Goal: Task Accomplishment & Management: Complete application form

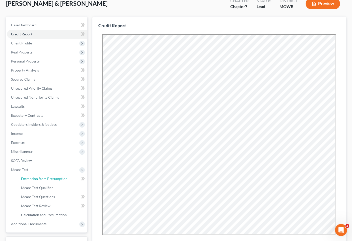
click at [34, 179] on span "Exemption from Presumption" at bounding box center [44, 178] width 46 height 4
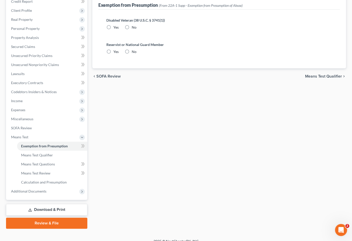
scroll to position [70, 0]
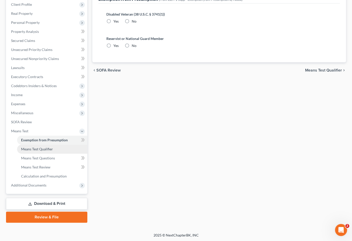
click at [35, 149] on span "Means Test Qualifier" at bounding box center [37, 149] width 32 height 4
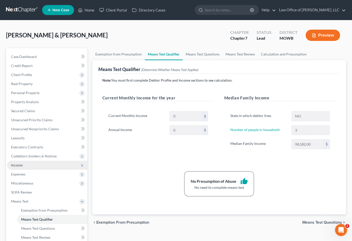
click at [37, 165] on span "Income" at bounding box center [47, 164] width 80 height 9
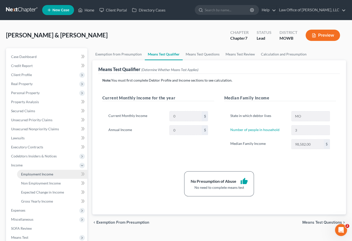
click at [38, 173] on span "Employment Income" at bounding box center [37, 174] width 32 height 4
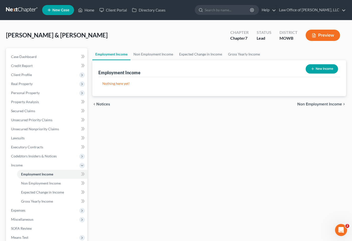
click at [324, 67] on button "New Income" at bounding box center [321, 68] width 32 height 9
select select "0"
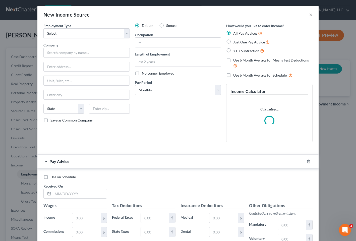
click at [324, 67] on div "New Income Source × Employment Type * Select Full or [DEMOGRAPHIC_DATA] Employm…" at bounding box center [178, 120] width 356 height 241
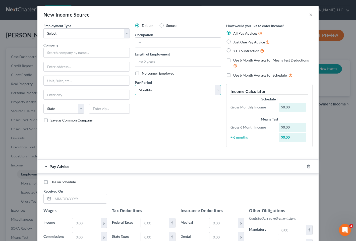
click at [153, 89] on select "Select Monthly Twice Monthly Every Other Week Weekly" at bounding box center [178, 90] width 86 height 10
click at [135, 85] on select "Select Monthly Twice Monthly Every Other Week Weekly" at bounding box center [178, 90] width 86 height 10
click at [284, 106] on div "$0.00" at bounding box center [293, 107] width 28 height 9
drag, startPoint x: 288, startPoint y: 106, endPoint x: 270, endPoint y: 106, distance: 18.1
click at [270, 106] on div "Gross Monthly Income $0.00" at bounding box center [269, 107] width 83 height 9
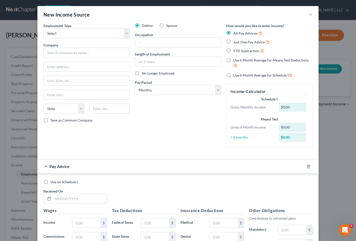
drag, startPoint x: 270, startPoint y: 106, endPoint x: 275, endPoint y: 118, distance: 12.2
click at [275, 118] on div "Means Test" at bounding box center [269, 119] width 78 height 5
click at [83, 223] on input "text" at bounding box center [86, 223] width 28 height 10
type input "18,000"
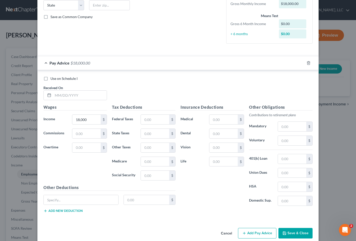
scroll to position [109, 0]
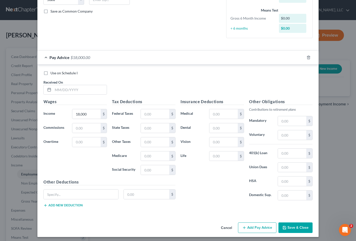
click at [291, 228] on button "Save & Close" at bounding box center [295, 227] width 34 height 11
click at [64, 89] on input "text" at bounding box center [80, 90] width 54 height 10
type input "[DATE]"
click at [285, 227] on button "Save & Close" at bounding box center [295, 227] width 34 height 11
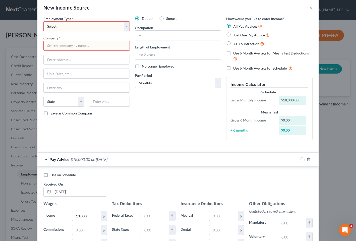
scroll to position [0, 0]
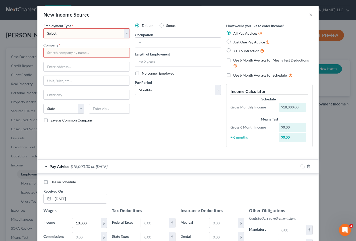
click at [233, 42] on label "Just One Pay Advice" at bounding box center [251, 42] width 36 height 6
click at [235, 42] on input "Just One Pay Advice" at bounding box center [236, 40] width 3 height 3
radio input "true"
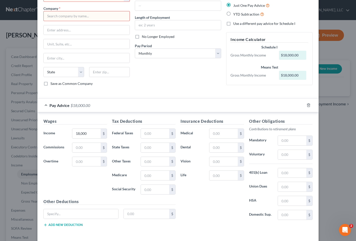
scroll to position [56, 0]
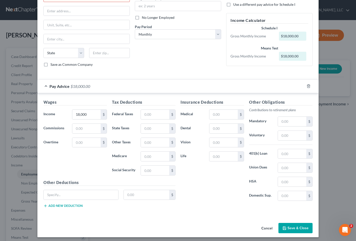
click at [291, 225] on button "Save & Close" at bounding box center [295, 228] width 34 height 11
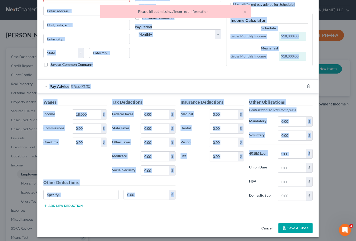
drag, startPoint x: 350, startPoint y: 143, endPoint x: 359, endPoint y: 104, distance: 40.4
click at [351, 104] on html "Home New Case Client Portal Directory Cases Law Office of [PERSON_NAME], LLC [P…" at bounding box center [178, 151] width 356 height 303
click at [269, 84] on div "Pay Advice $18,000.00" at bounding box center [170, 85] width 267 height 13
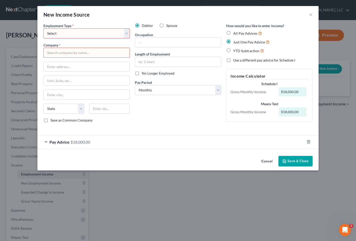
scroll to position [0, 0]
click at [67, 33] on select "Select Full or [DEMOGRAPHIC_DATA] Employment Self Employment" at bounding box center [86, 33] width 86 height 10
select select "1"
click at [43, 28] on select "Select Full or [DEMOGRAPHIC_DATA] Employment Self Employment" at bounding box center [86, 33] width 86 height 10
click at [65, 54] on input "text" at bounding box center [86, 53] width 86 height 10
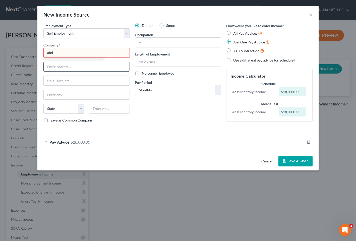
type input "abd"
click at [78, 69] on input "text" at bounding box center [87, 67] width 86 height 10
click at [295, 159] on button "Save & Close" at bounding box center [295, 161] width 34 height 11
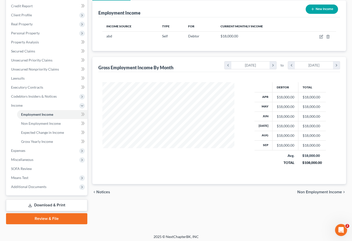
scroll to position [61, 0]
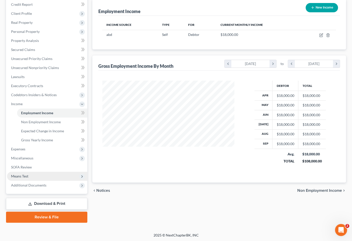
click at [27, 175] on span "Means Test" at bounding box center [19, 176] width 17 height 4
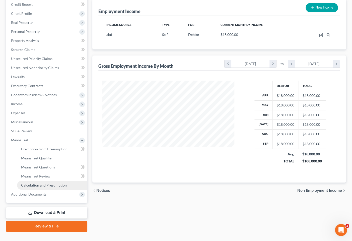
click at [29, 184] on span "Calculation and Presumption" at bounding box center [44, 185] width 46 height 4
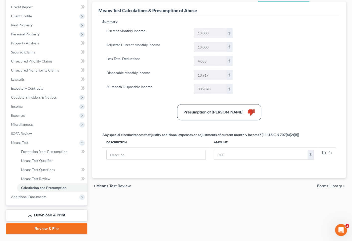
scroll to position [59, 0]
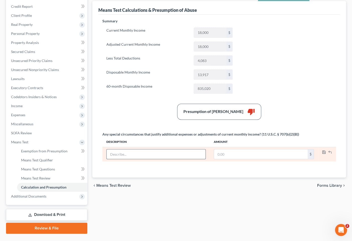
click at [179, 149] on input "text" at bounding box center [156, 154] width 99 height 10
click at [231, 155] on input "text" at bounding box center [261, 154] width 94 height 10
type input "4,000"
click at [153, 152] on input "text" at bounding box center [156, 154] width 99 height 10
type input "c"
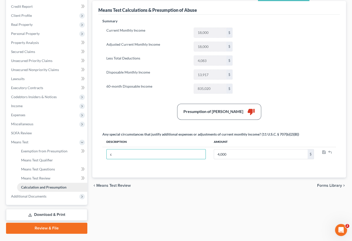
click at [45, 187] on span "Calculation and Presumption" at bounding box center [43, 187] width 45 height 4
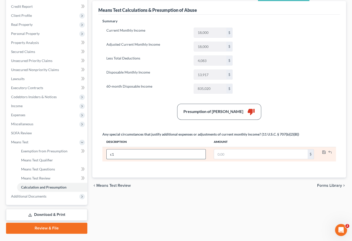
type input "c"
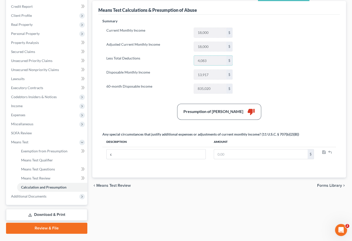
drag, startPoint x: 210, startPoint y: 56, endPoint x: 173, endPoint y: 60, distance: 37.0
click at [173, 60] on div "Less Total Deductions 4,083 $" at bounding box center [169, 60] width 131 height 10
drag, startPoint x: 173, startPoint y: 60, endPoint x: 213, endPoint y: 60, distance: 40.4
click at [213, 60] on input "4,083" at bounding box center [210, 61] width 32 height 10
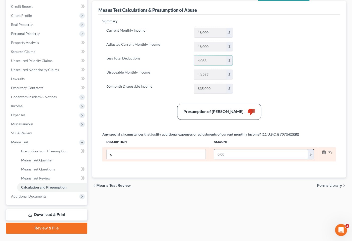
drag, startPoint x: 210, startPoint y: 60, endPoint x: 232, endPoint y: 151, distance: 93.3
click at [232, 151] on input "text" at bounding box center [261, 154] width 94 height 10
type input "12,000"
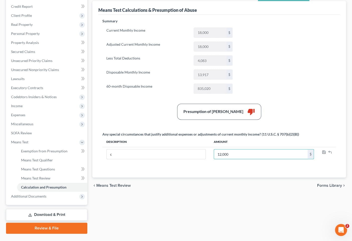
click at [272, 185] on div "chevron_left Means Test Review Forms Library chevron_right" at bounding box center [218, 185] width 253 height 16
click at [243, 69] on div "Summary Current Monthly Income 18,000 $ Adjusted Current Monthly Income 18,000 …" at bounding box center [219, 95] width 238 height 153
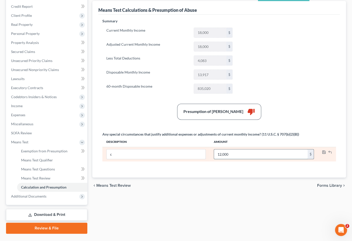
click at [233, 150] on input "12,000" at bounding box center [261, 154] width 94 height 10
click at [192, 150] on input "c" at bounding box center [156, 154] width 99 height 10
click at [329, 150] on icon "button" at bounding box center [330, 152] width 4 height 4
click at [137, 154] on input "text" at bounding box center [156, 154] width 99 height 10
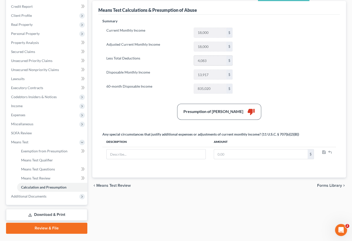
click at [204, 60] on input "4,083" at bounding box center [210, 61] width 32 height 10
click at [212, 62] on input "4,083" at bounding box center [210, 61] width 32 height 10
click at [17, 115] on span "Expenses" at bounding box center [18, 115] width 14 height 4
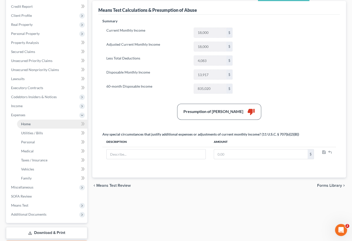
click at [24, 124] on span "Home" at bounding box center [26, 124] width 10 height 4
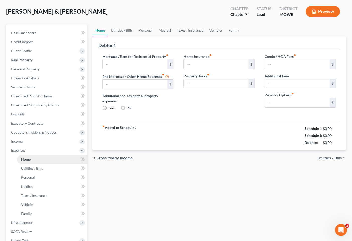
type input "0.00"
radio input "true"
type input "0.00"
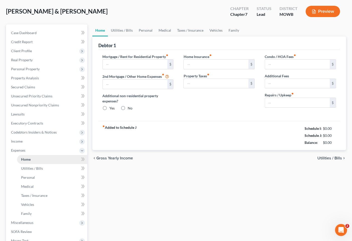
type input "0.00"
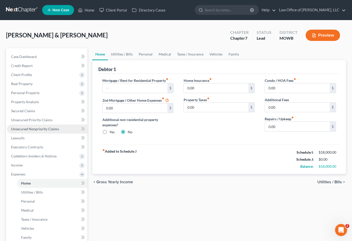
click at [24, 127] on span "Unsecured Nonpriority Claims" at bounding box center [35, 129] width 48 height 4
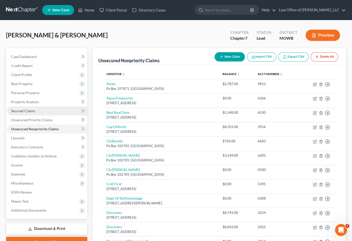
click at [24, 110] on span "Secured Claims" at bounding box center [23, 111] width 24 height 4
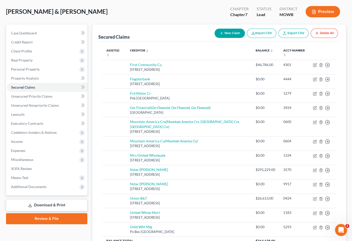
scroll to position [19, 0]
